Goal: Information Seeking & Learning: Learn about a topic

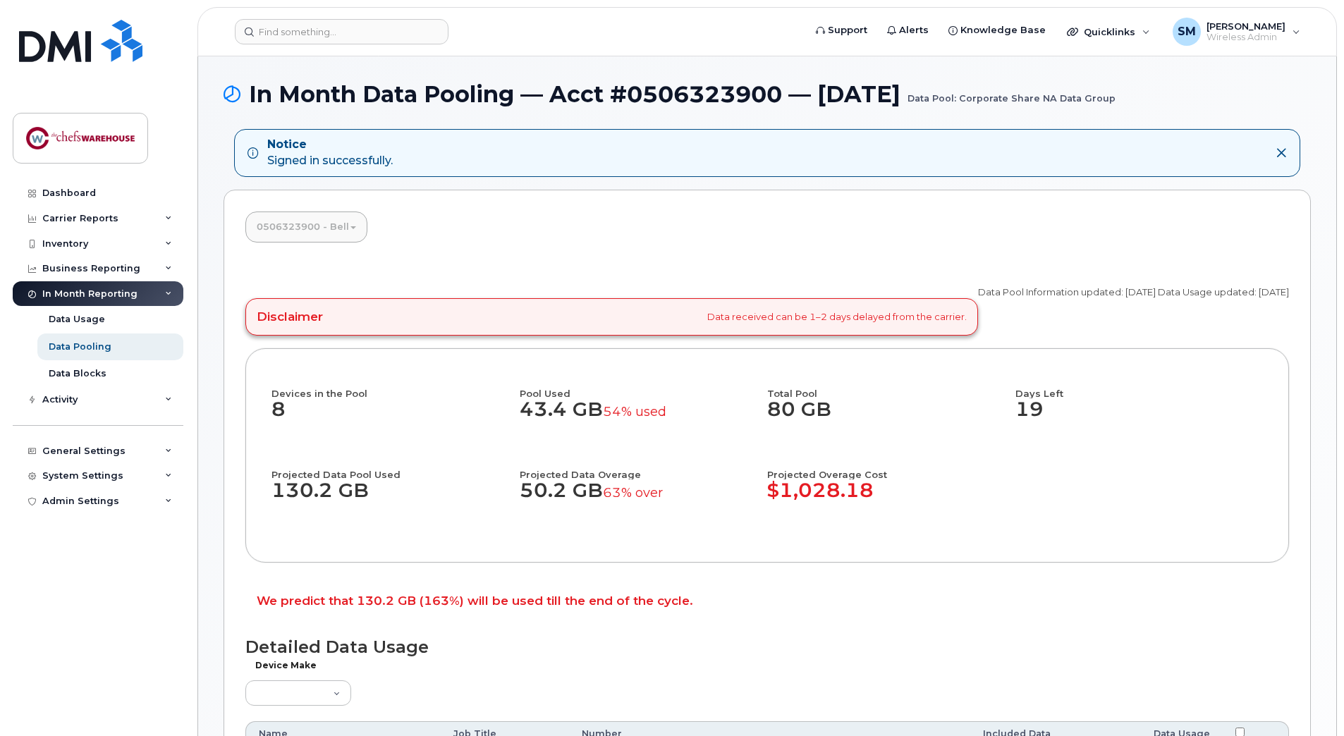
click at [276, 413] on dd "8" at bounding box center [395, 416] width 248 height 37
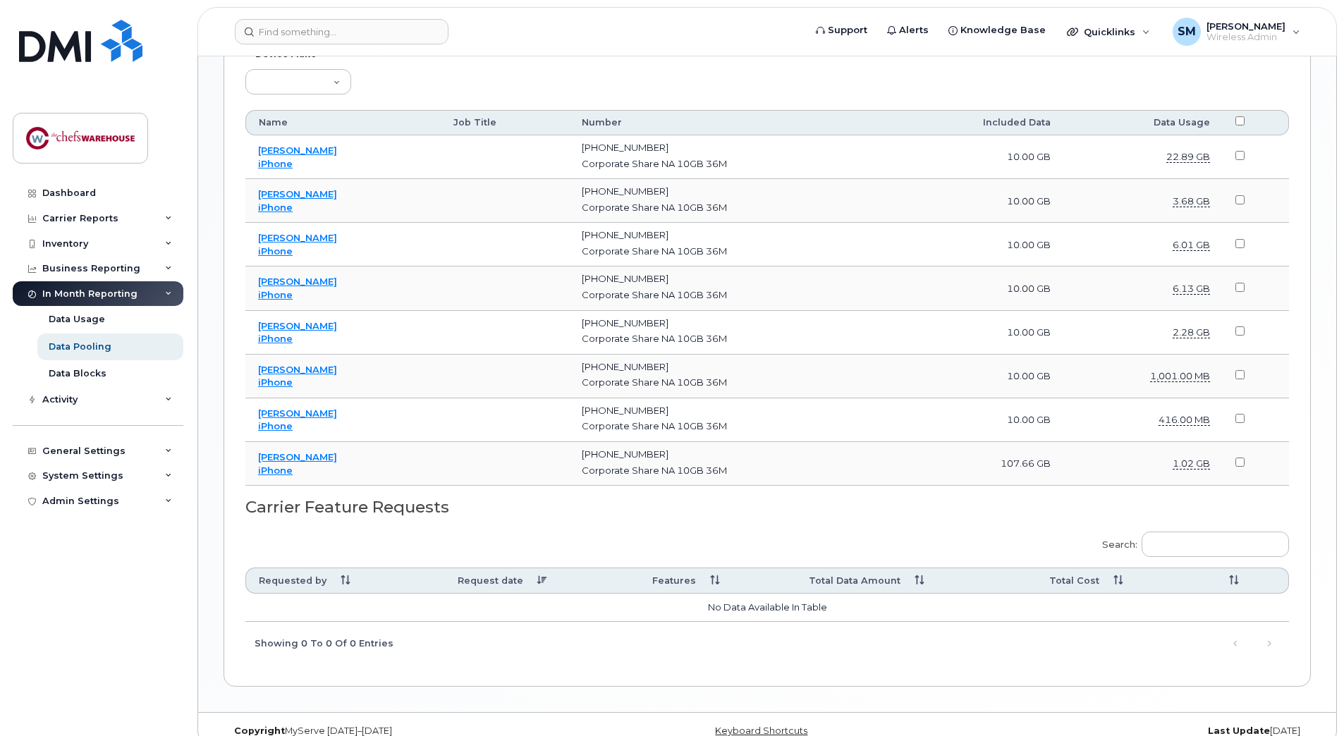
scroll to position [632, 0]
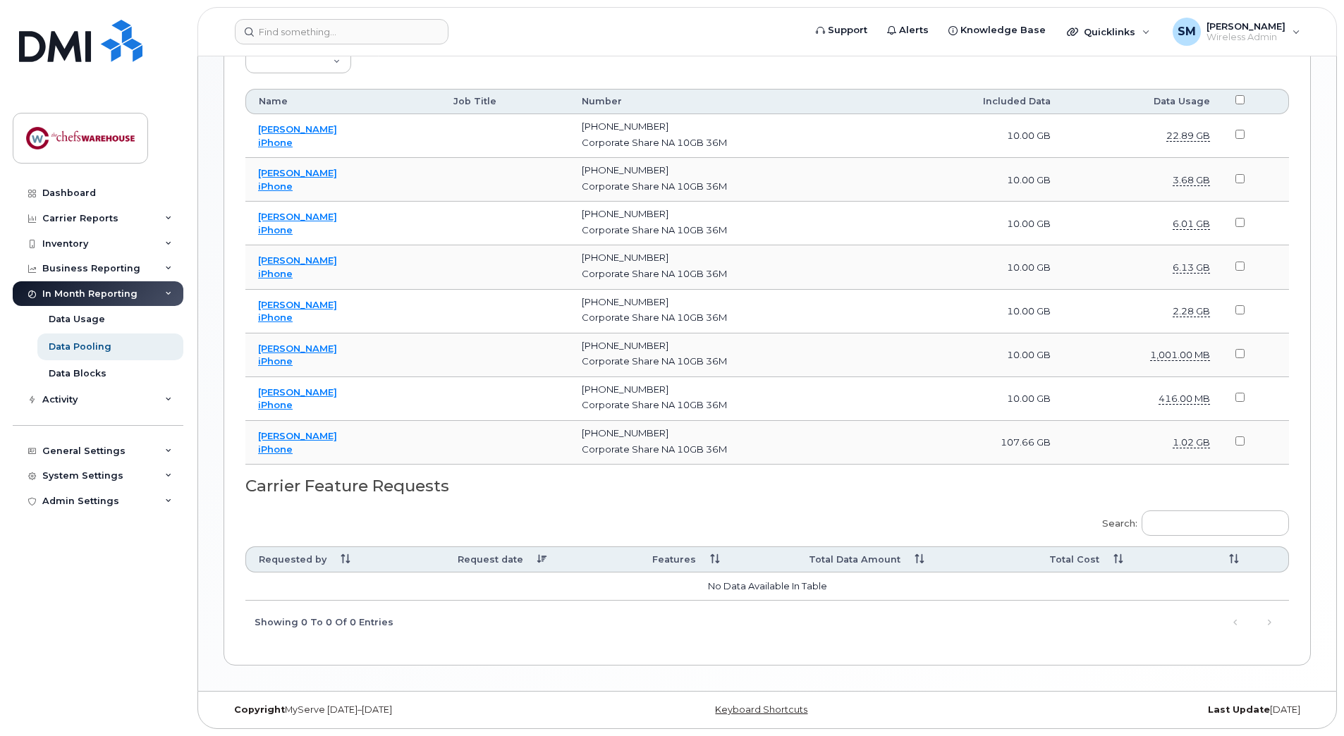
click at [1074, 443] on td "1.02 GB" at bounding box center [1143, 443] width 160 height 44
click at [1074, 446] on td "1.02 GB" at bounding box center [1143, 443] width 160 height 44
click at [870, 448] on div "Corporate Share NA 10GB 36M" at bounding box center [729, 449] width 294 height 13
click at [276, 434] on link "[PERSON_NAME]" at bounding box center [297, 435] width 79 height 11
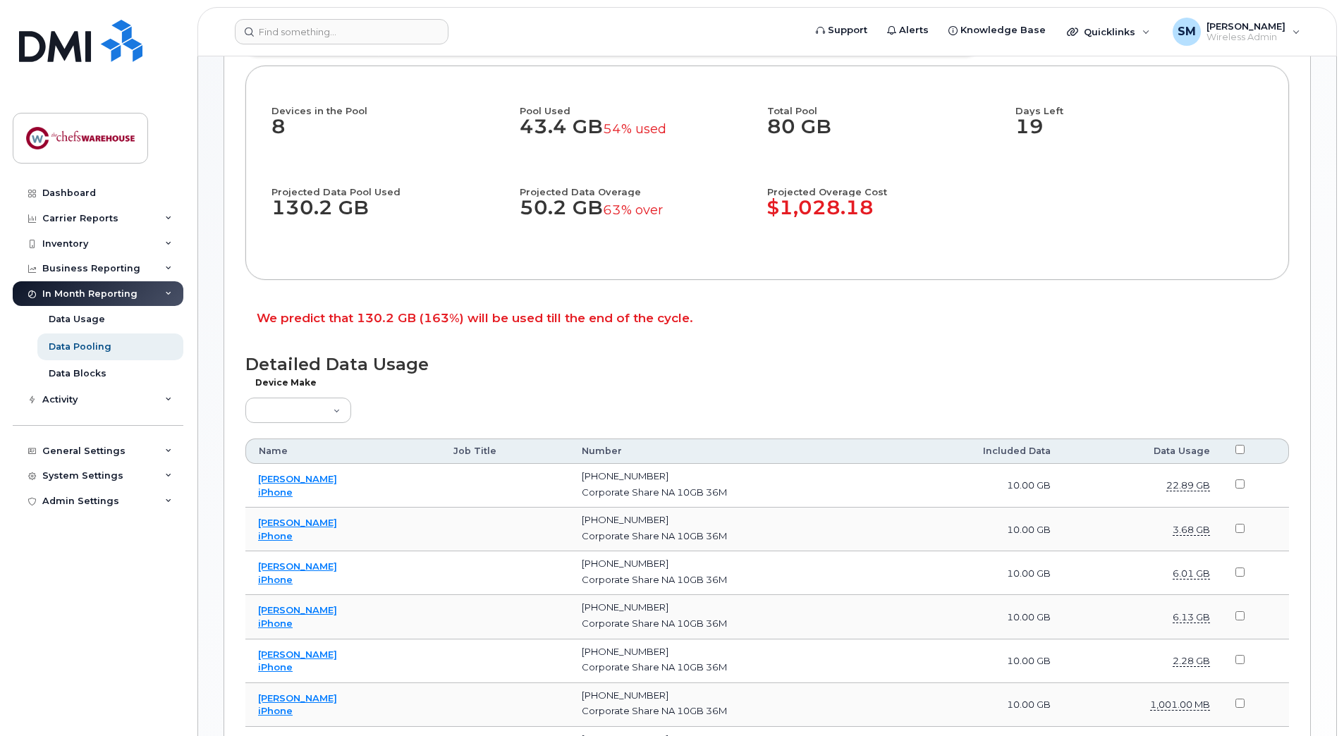
scroll to position [493, 0]
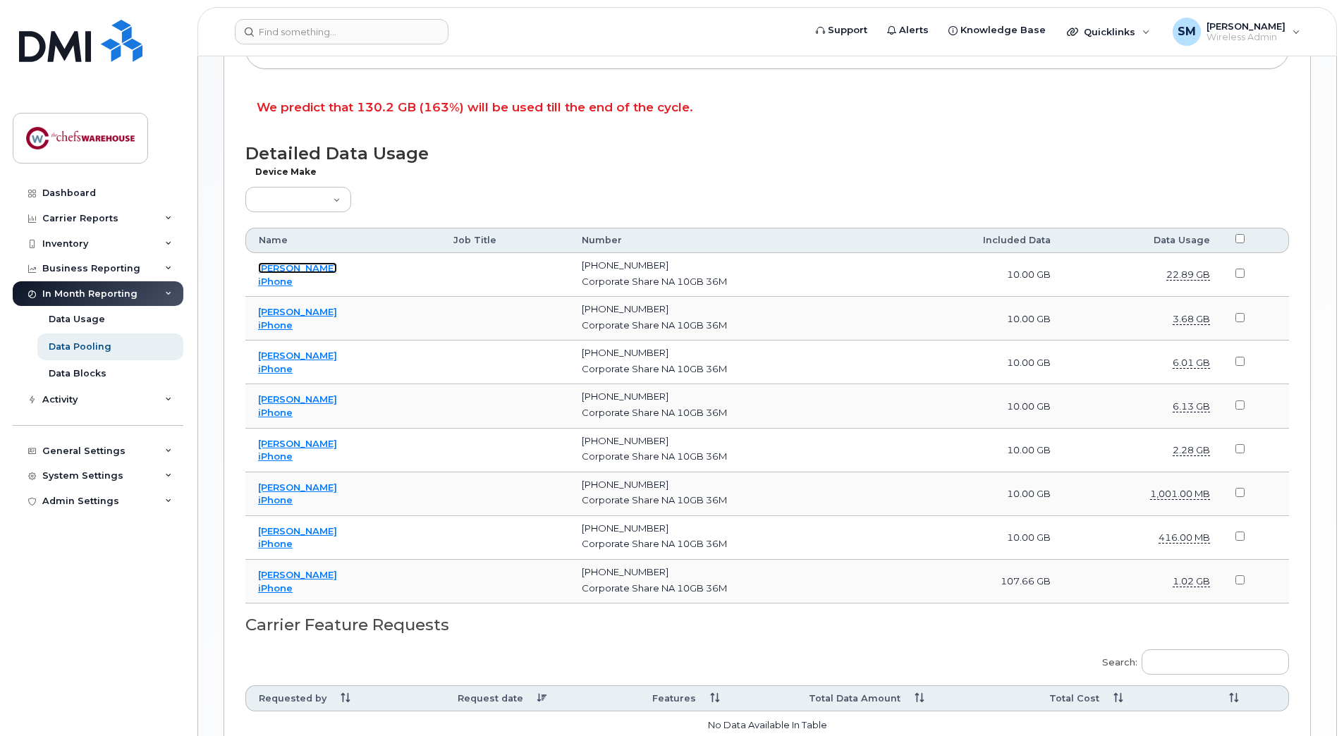
click at [276, 265] on link "[PERSON_NAME]" at bounding box center [297, 267] width 79 height 11
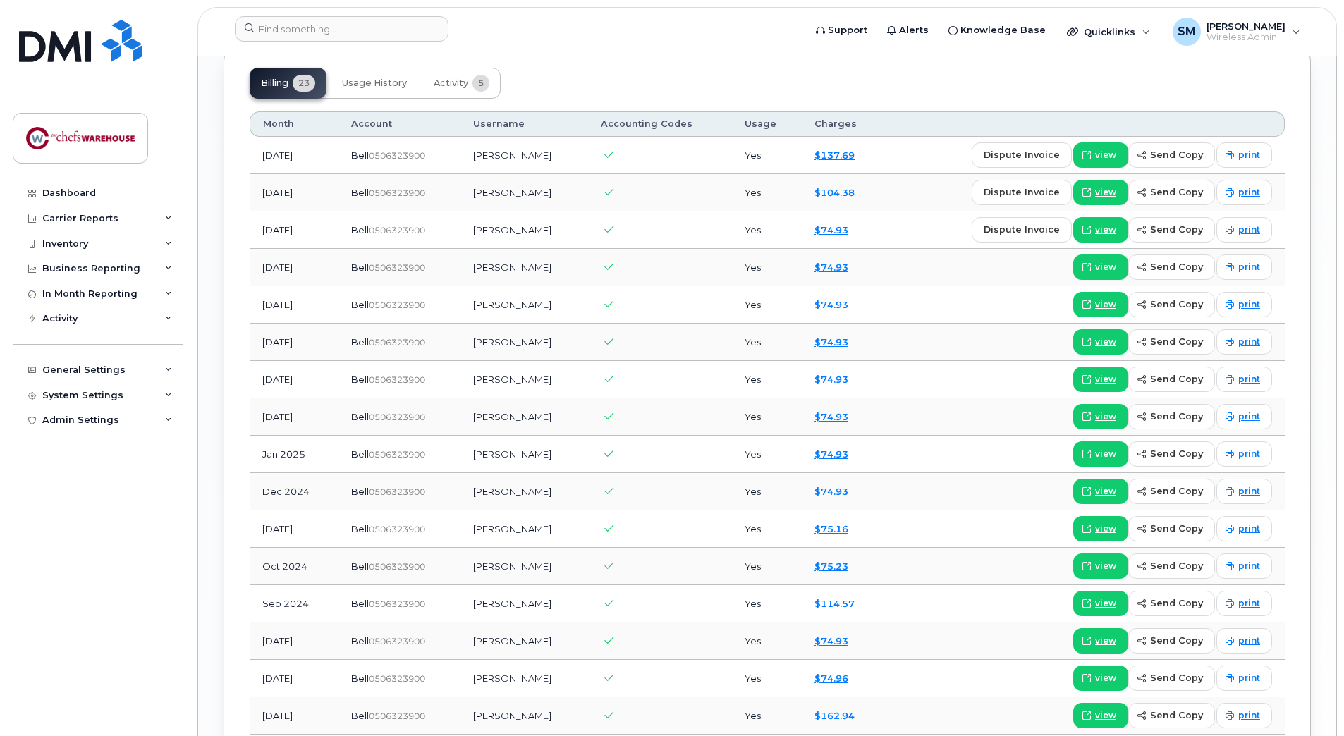
scroll to position [1198, 0]
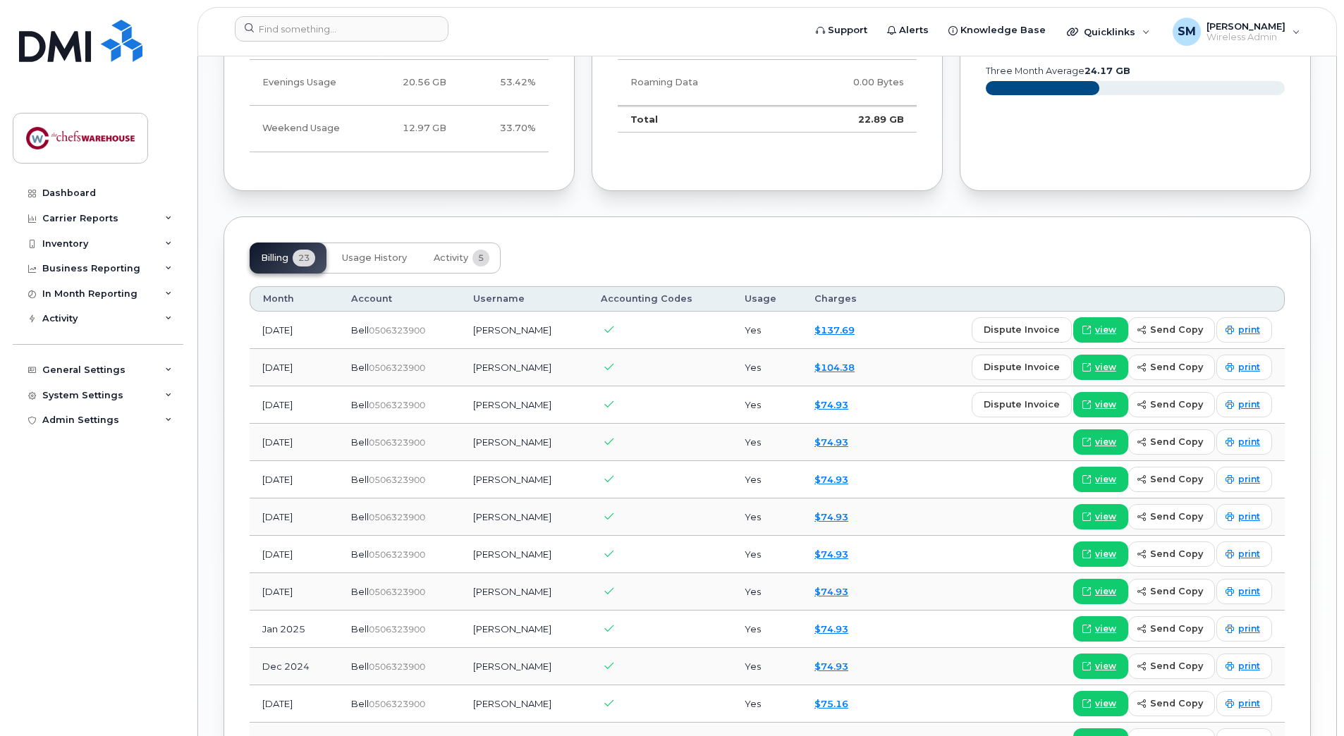
click at [533, 331] on td "[PERSON_NAME]" at bounding box center [523, 330] width 127 height 37
copy td "Trusler"
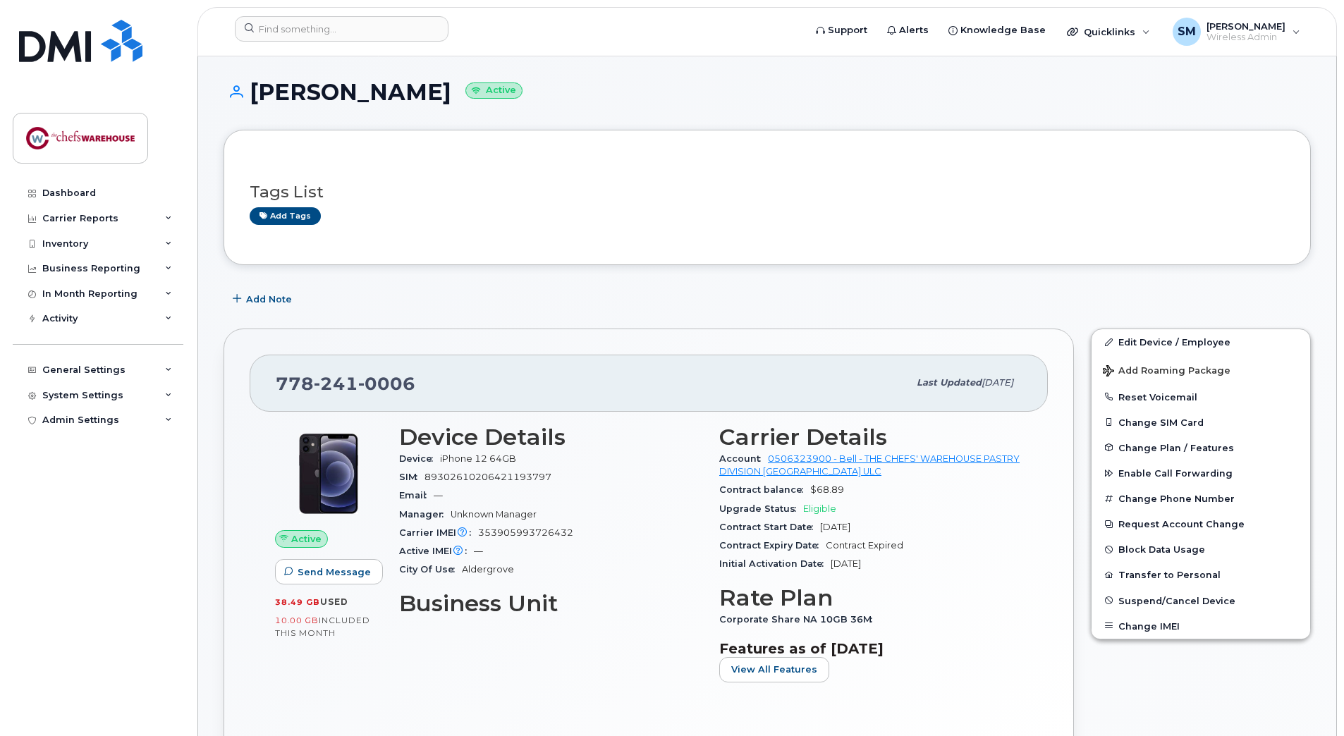
scroll to position [0, 0]
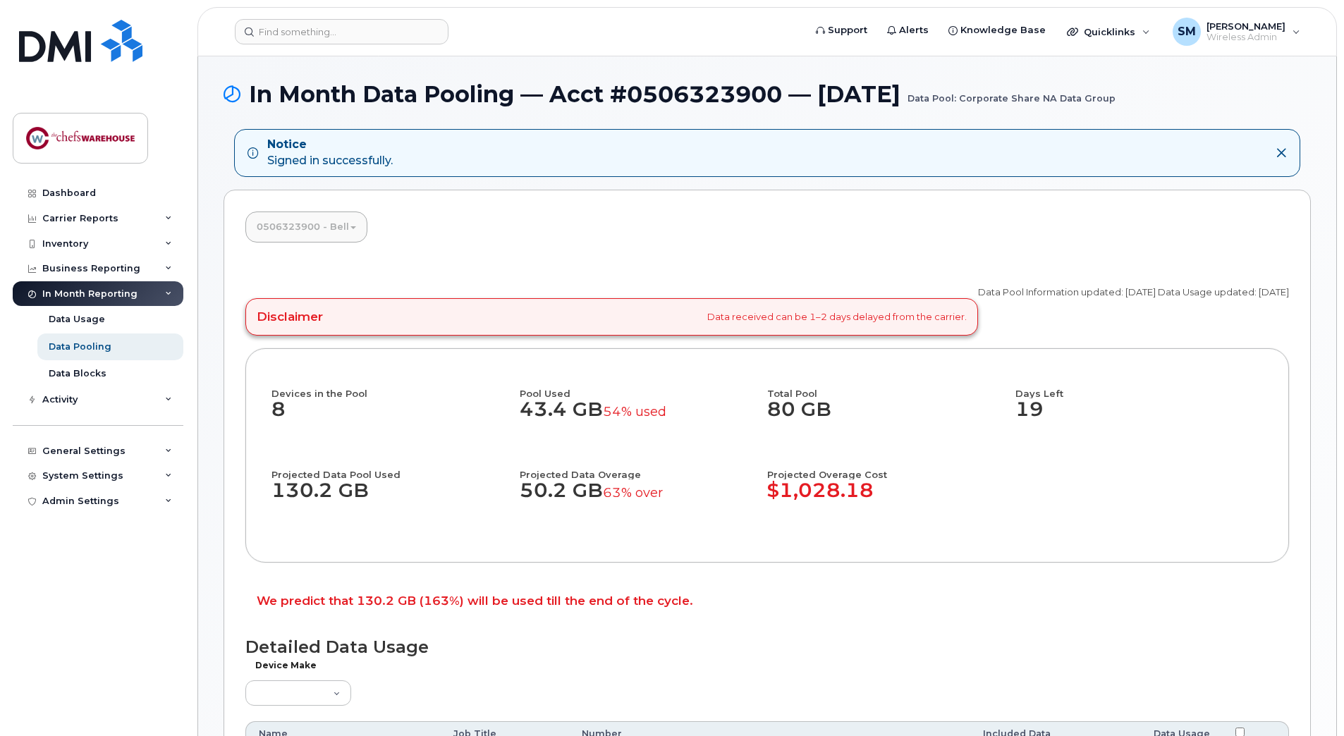
click at [911, 420] on dd "80 GB" at bounding box center [884, 416] width 235 height 37
drag, startPoint x: 663, startPoint y: 494, endPoint x: 522, endPoint y: 497, distance: 141.0
click at [522, 497] on dd "50.2 GB 63% over" at bounding box center [637, 497] width 235 height 37
click at [893, 416] on dd "80 GB" at bounding box center [884, 416] width 235 height 37
drag, startPoint x: 515, startPoint y: 408, endPoint x: 873, endPoint y: 398, distance: 358.2
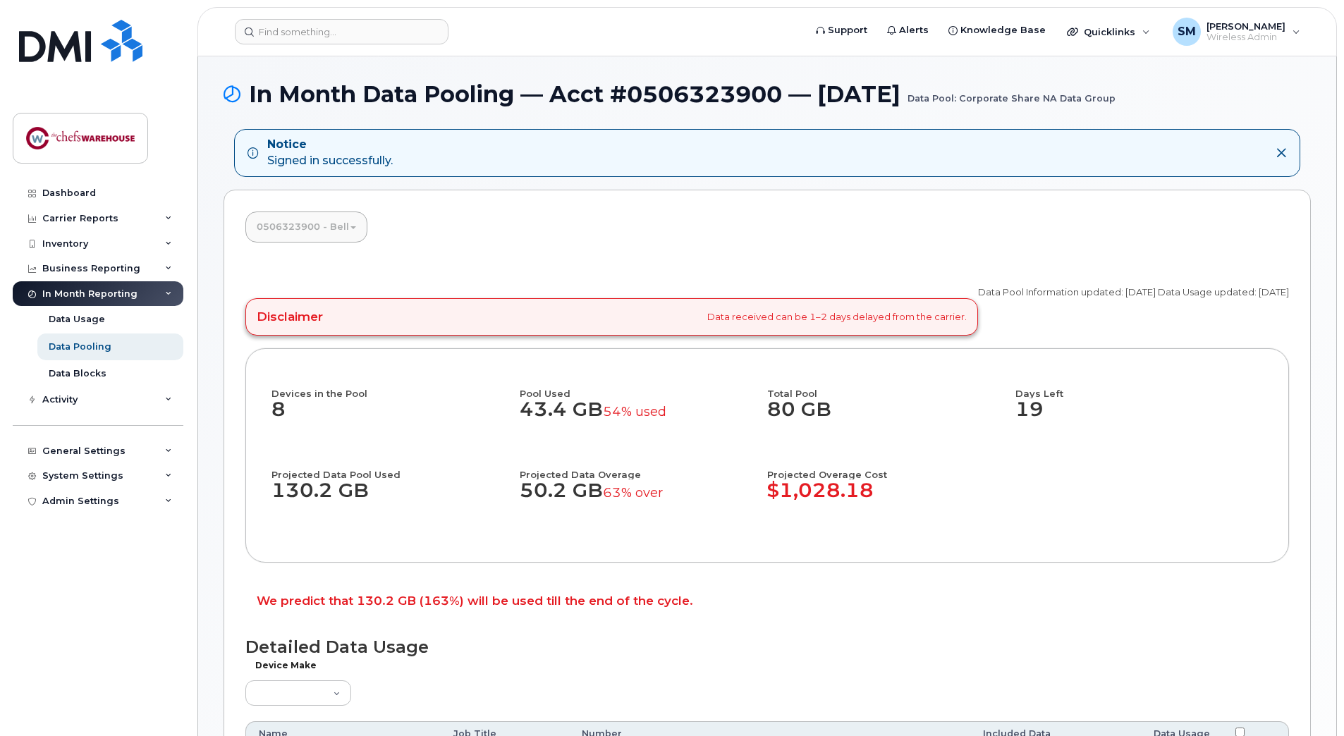
click at [873, 398] on div "Devices in the Pool 8 Pool Used 43.4 GB 54% used Total Pool 80 GB Days Left 19 …" at bounding box center [766, 455] width 991 height 162
drag, startPoint x: 873, startPoint y: 398, endPoint x: 941, endPoint y: 444, distance: 81.7
click at [941, 444] on div "Total Pool 80 GB" at bounding box center [891, 414] width 248 height 81
click at [98, 324] on div "Data Usage" at bounding box center [77, 319] width 56 height 13
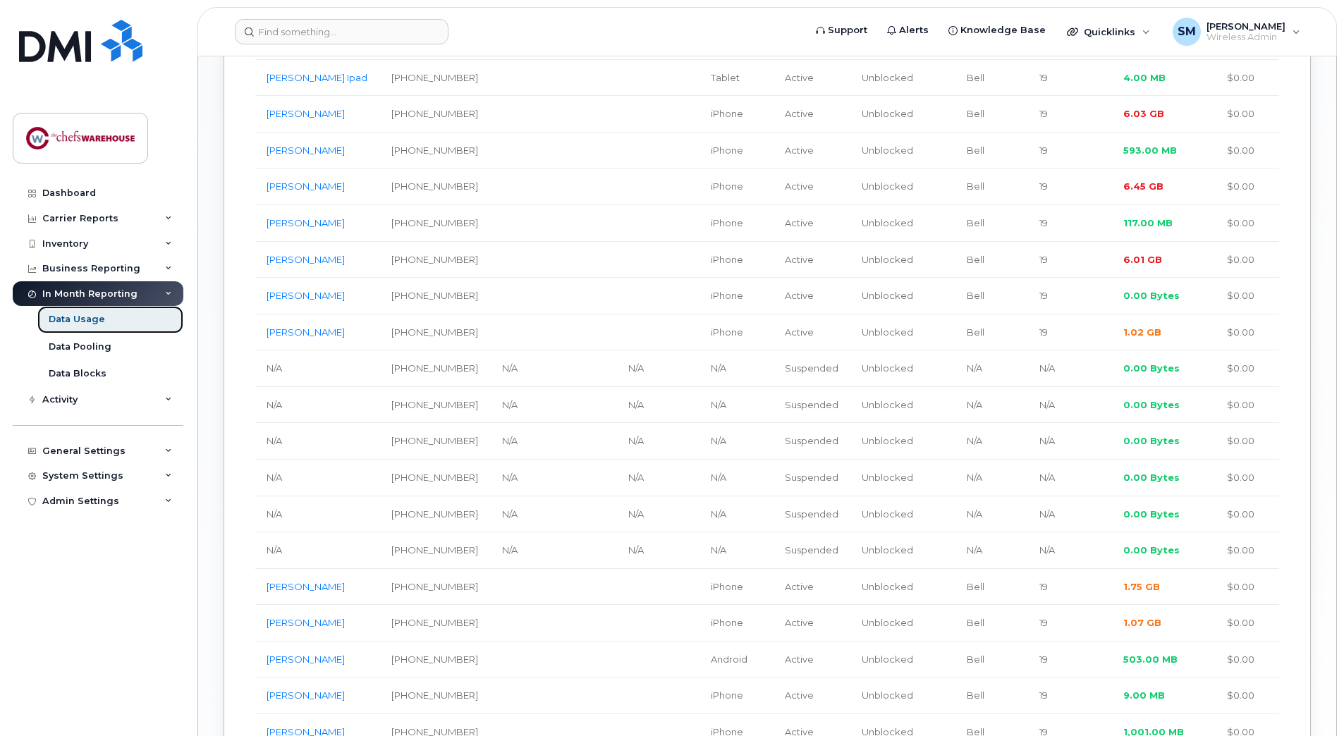
scroll to position [862, 0]
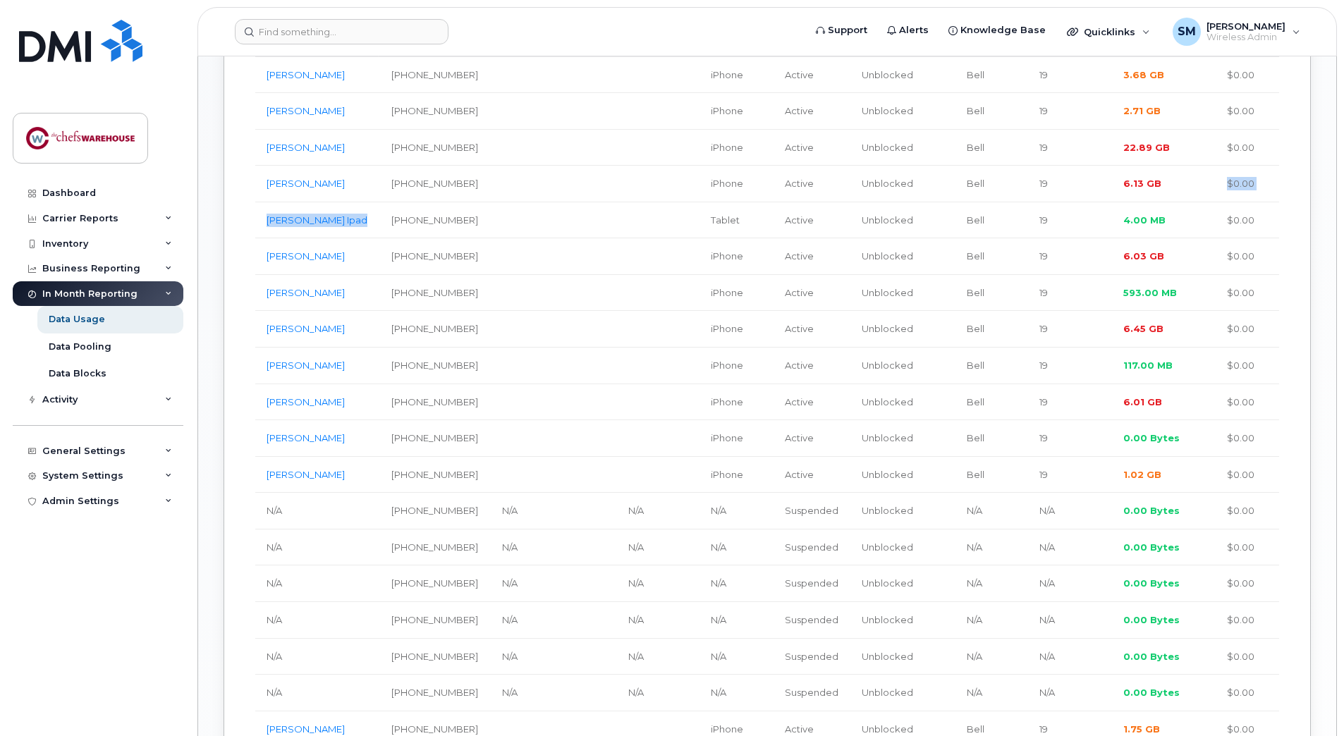
drag, startPoint x: 1167, startPoint y: 189, endPoint x: 355, endPoint y: 209, distance: 812.3
click at [355, 209] on tbody "Angelo Bevilacqua 647-226-4273 iPhone Active Unblocked Bell 19 780.00 MB $0.00 …" at bounding box center [767, 439] width 1024 height 1272
click at [1028, 170] on td "19" at bounding box center [1070, 184] width 84 height 37
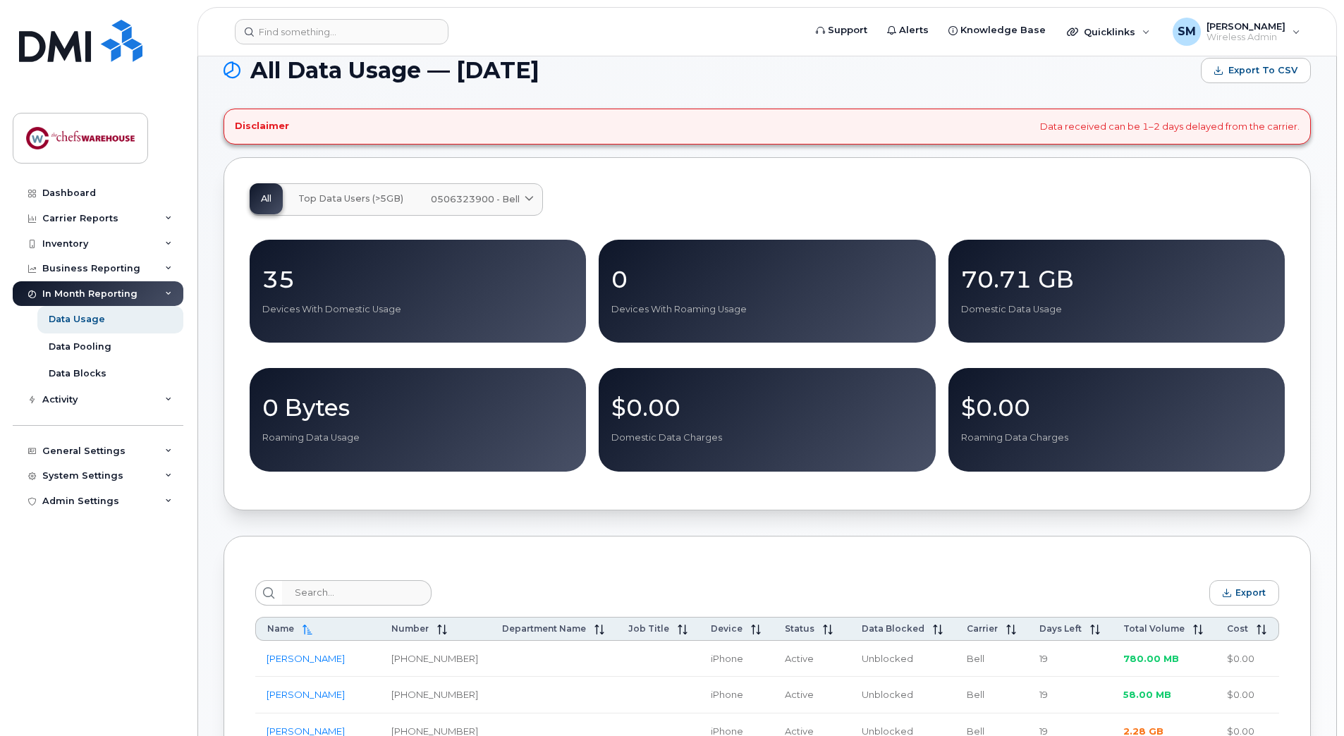
scroll to position [16, 0]
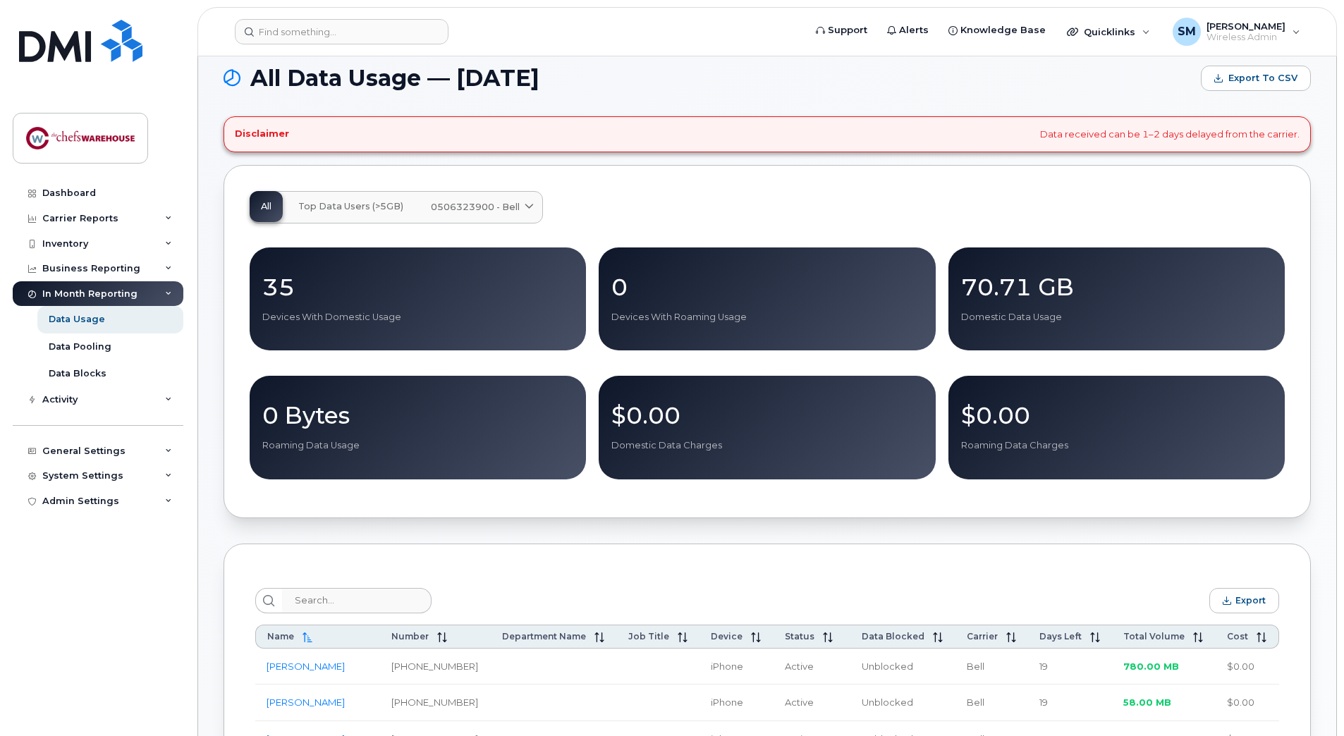
click at [367, 205] on span "Top Data Users (>5GB)" at bounding box center [350, 206] width 105 height 11
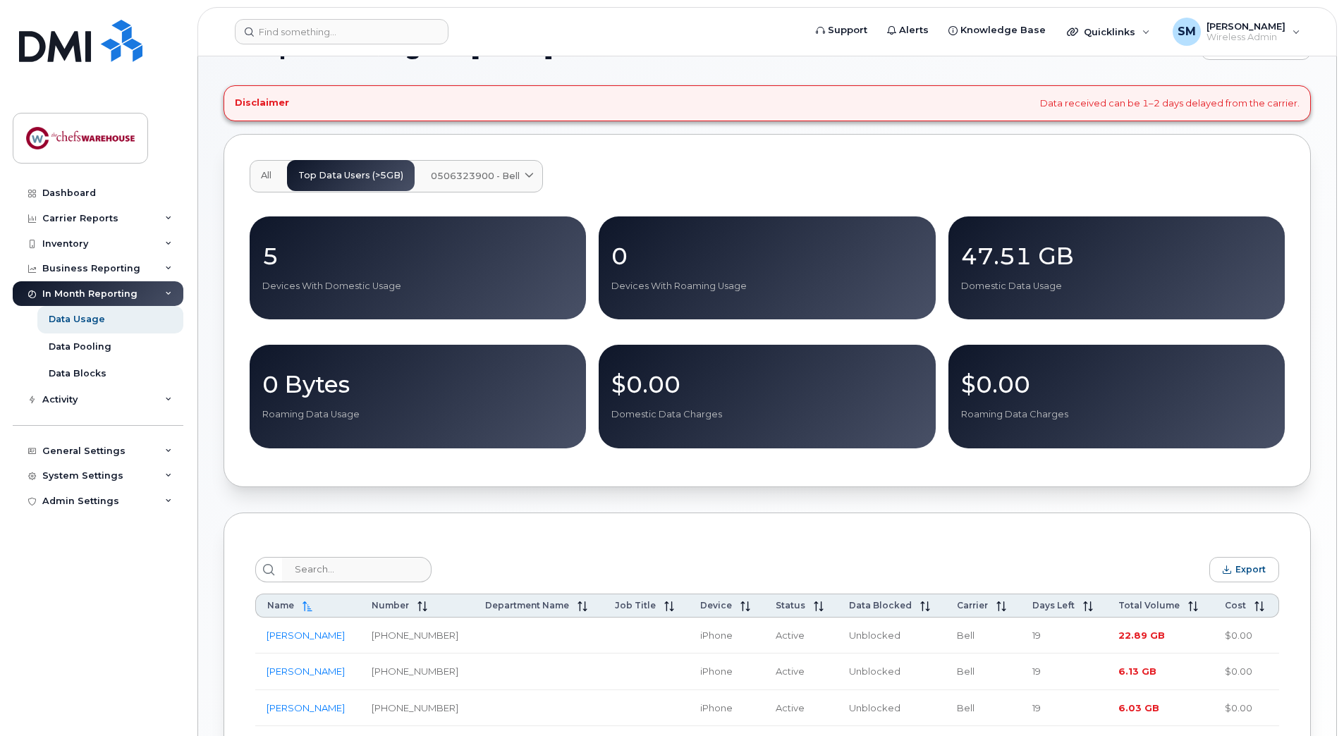
scroll to position [0, 0]
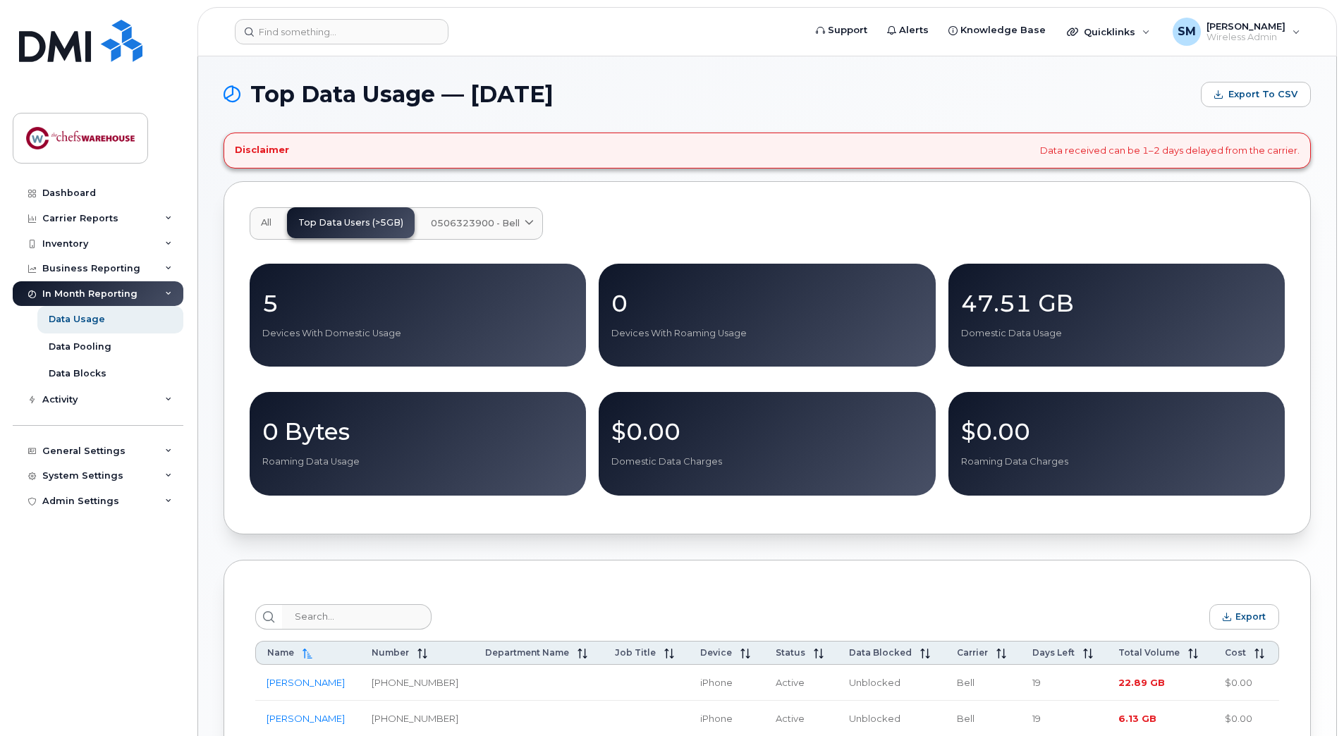
click at [476, 228] on span "0506323900 - Bell" at bounding box center [475, 222] width 89 height 13
click at [472, 220] on span "0506323900 - Bell" at bounding box center [475, 222] width 89 height 13
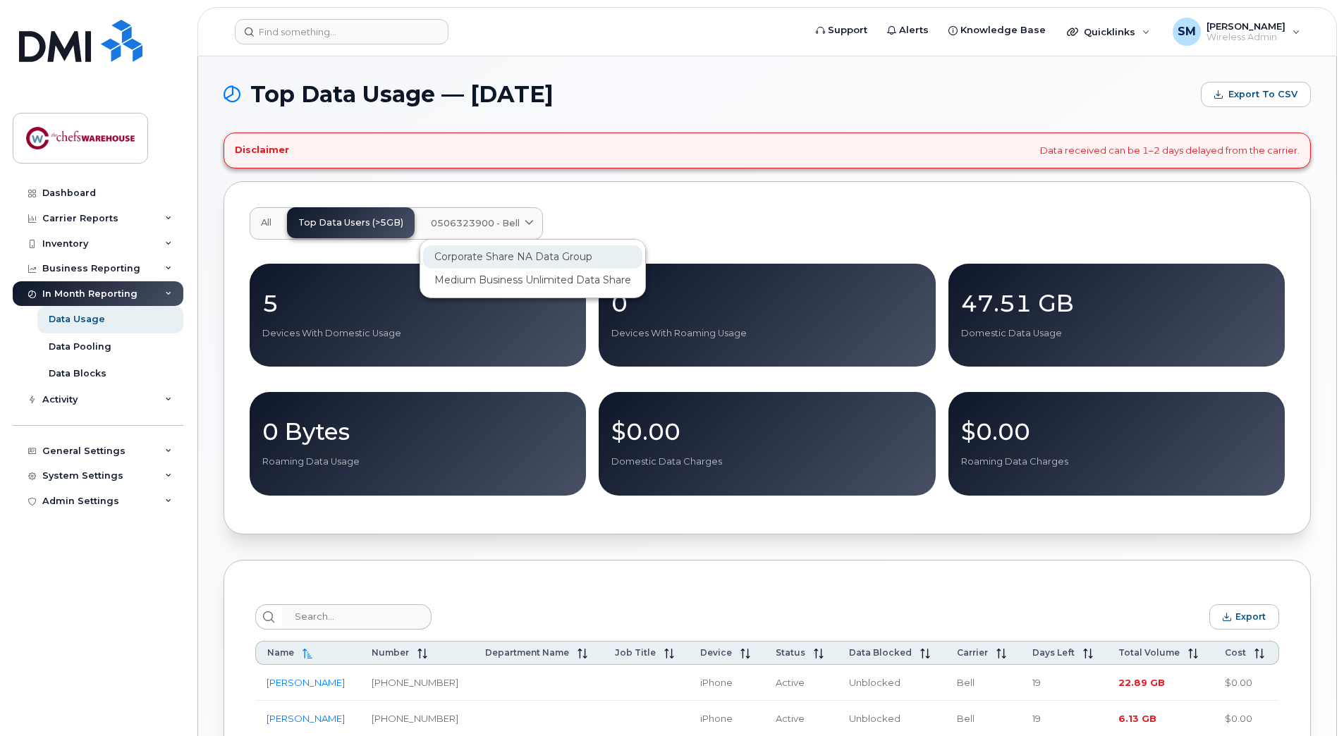
click at [534, 259] on span "Corporate Share NA Data Group" at bounding box center [513, 257] width 158 height 15
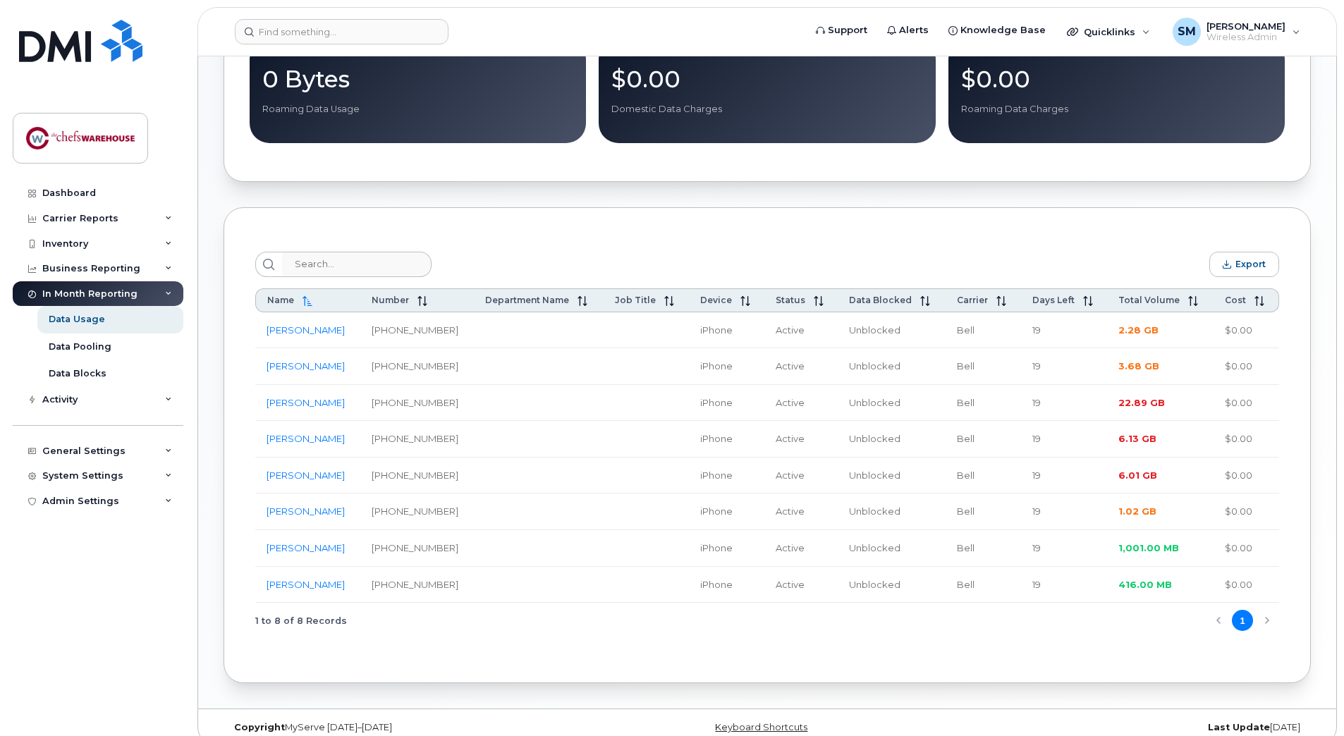
scroll to position [374, 0]
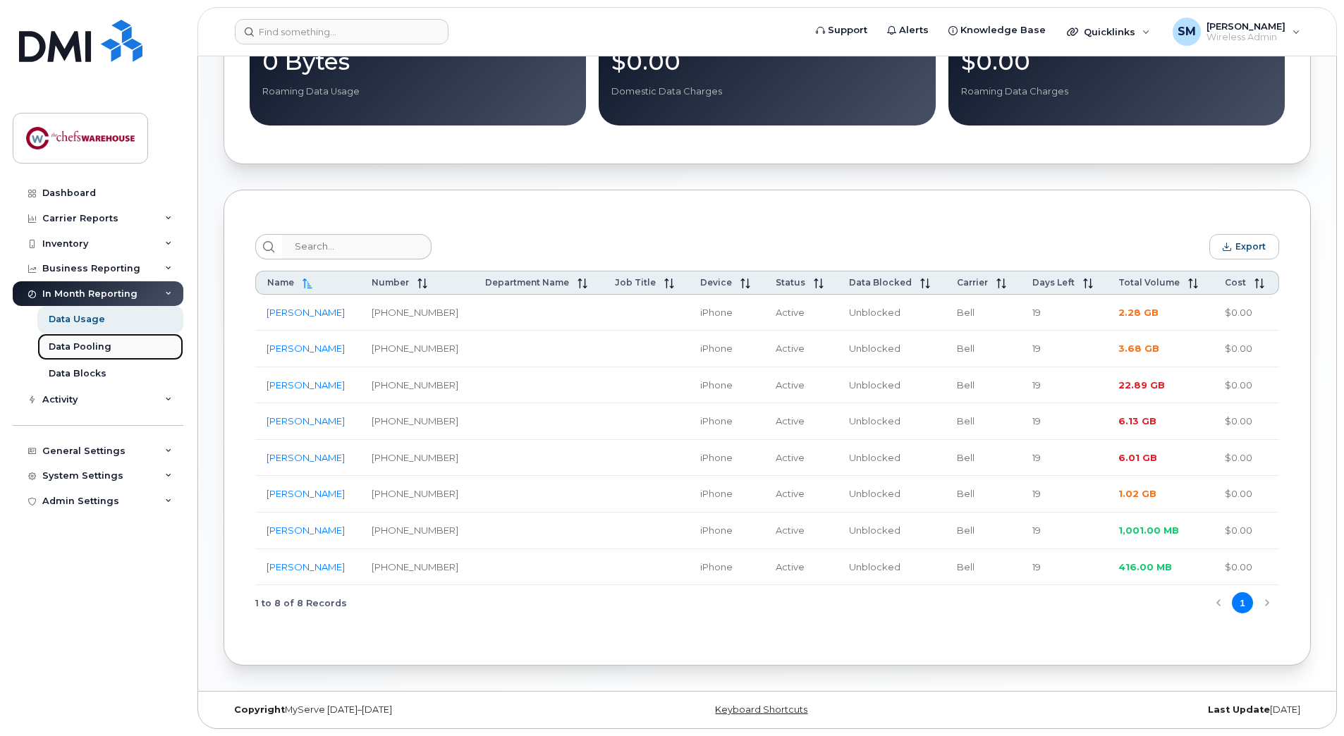
click at [89, 343] on div "Data Pooling" at bounding box center [80, 346] width 63 height 13
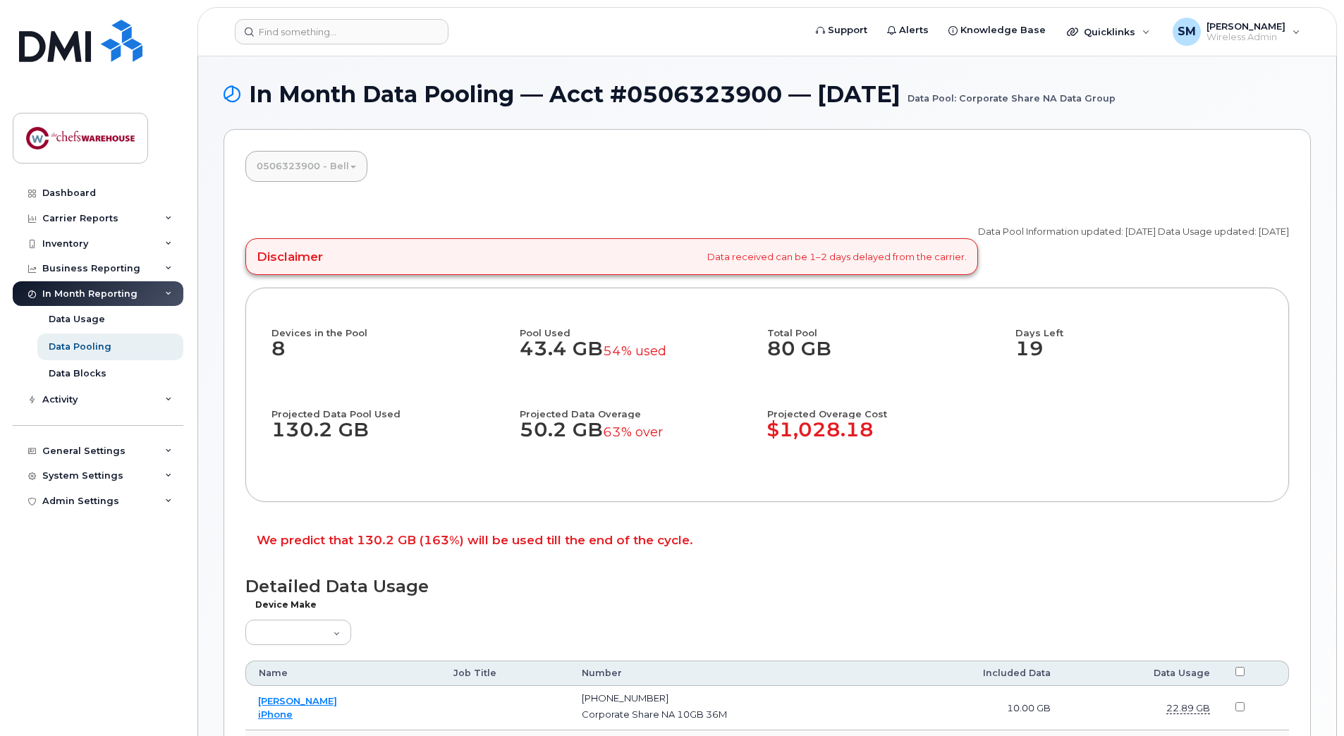
click at [1247, 357] on dd "19" at bounding box center [1139, 356] width 248 height 37
click at [782, 149] on div "0506323900 - Bell Corporate Share NA Data Group Medium Business Unlimited Data …" at bounding box center [766, 683] width 1087 height 1108
